Goal: Task Accomplishment & Management: Use online tool/utility

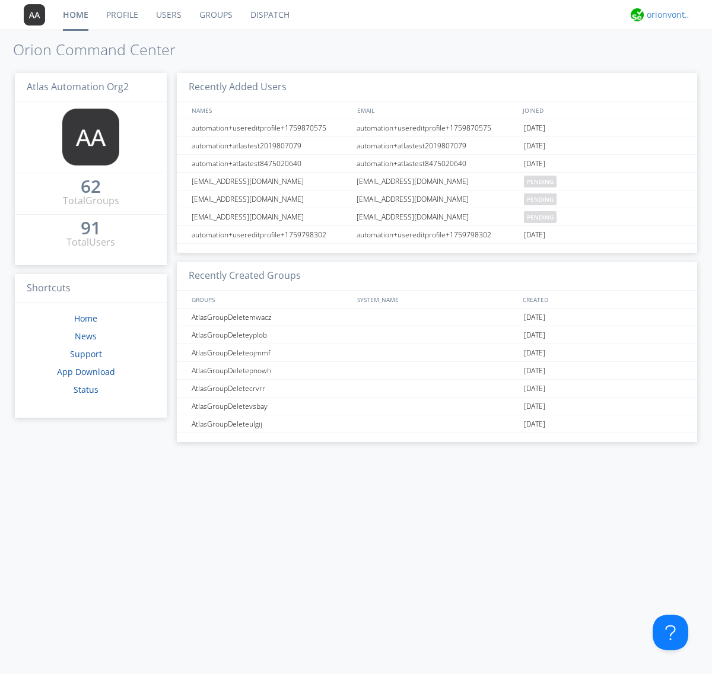
click at [666, 15] on div "orionvontas+atlas+automation+org2" at bounding box center [669, 15] width 45 height 12
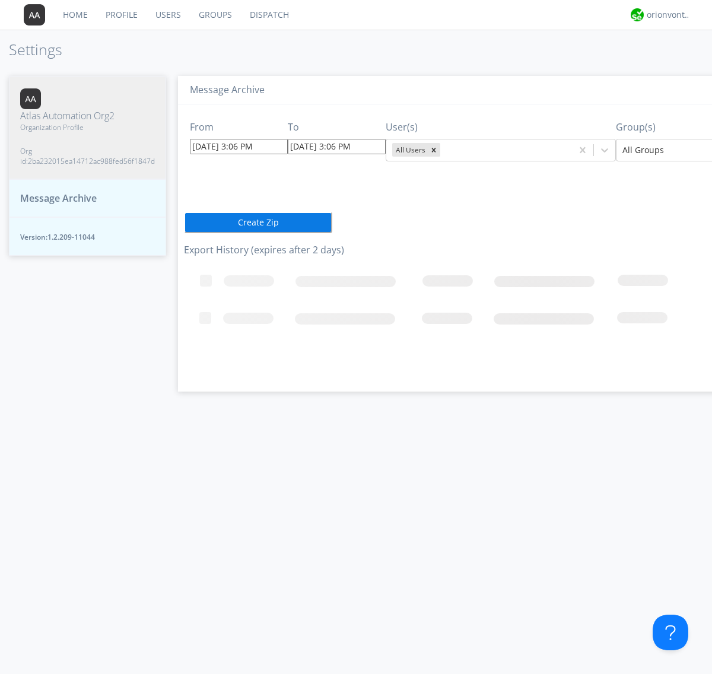
click at [228, 146] on input "[DATE] 3:06 PM" at bounding box center [239, 146] width 98 height 15
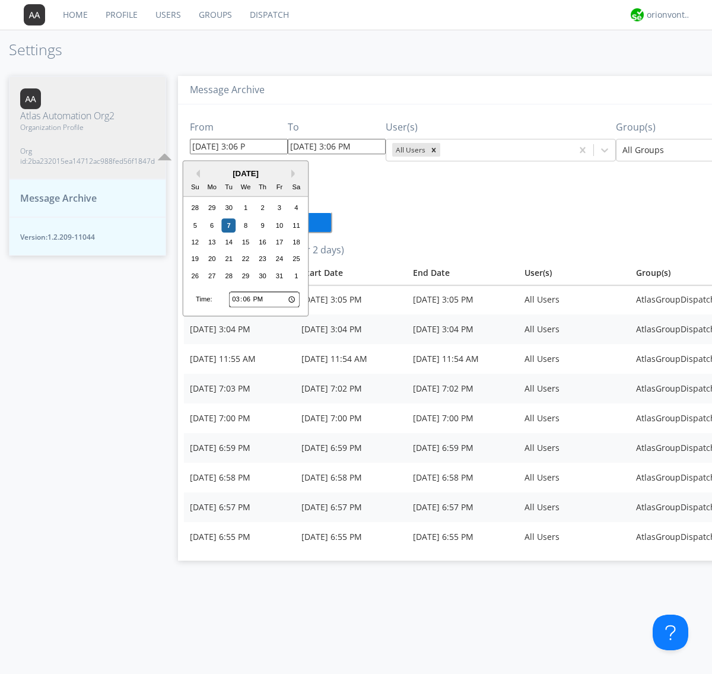
type input "09/30/2025 3:06 PM"
type input "[DATE] 3:06 PM"
type input "09/30/2025 3:06 PM"
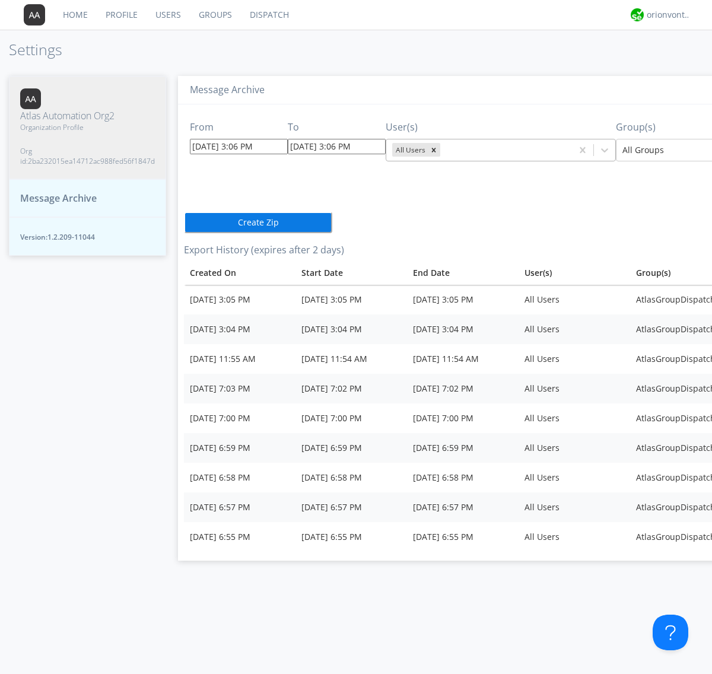
click at [432, 150] on icon "Remove All Users" at bounding box center [434, 150] width 4 height 4
click at [443, 150] on input "text" at bounding box center [444, 150] width 2 height 12
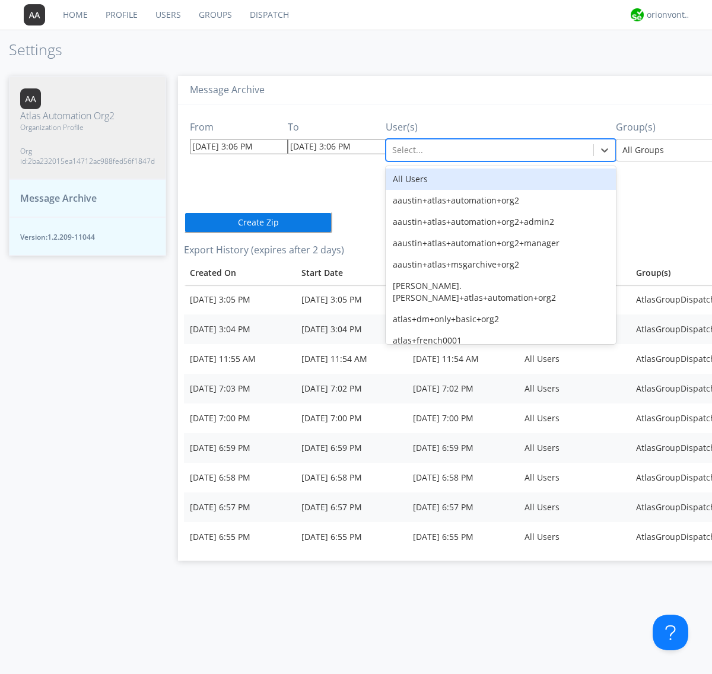
click at [658, 150] on div at bounding box center [710, 150] width 174 height 14
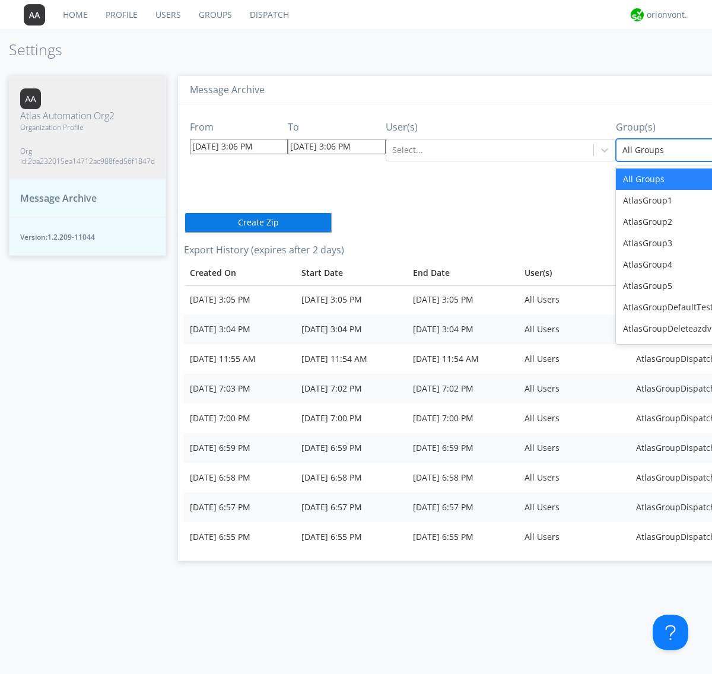
click at [184, 222] on button "Create Zip" at bounding box center [258, 222] width 148 height 21
